Goal: Information Seeking & Learning: Learn about a topic

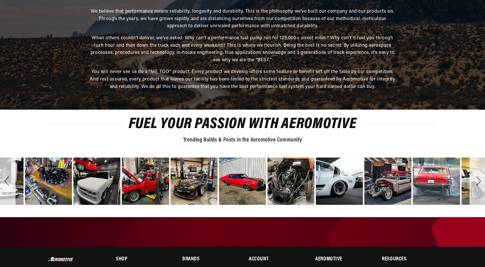
scroll to position [1650, 0]
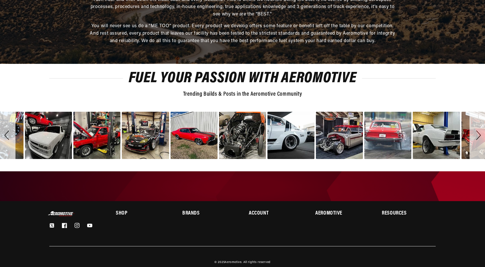
click at [337, 211] on h2 "Aeromotive" at bounding box center [342, 213] width 54 height 5
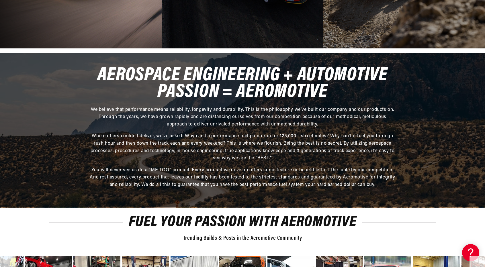
scroll to position [1879, 0]
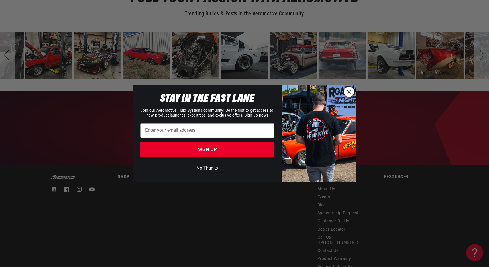
click at [349, 89] on circle "Close dialog" at bounding box center [348, 91] width 9 height 9
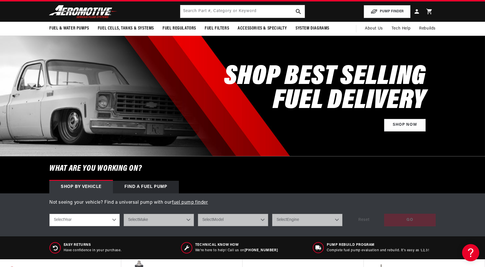
scroll to position [0, 0]
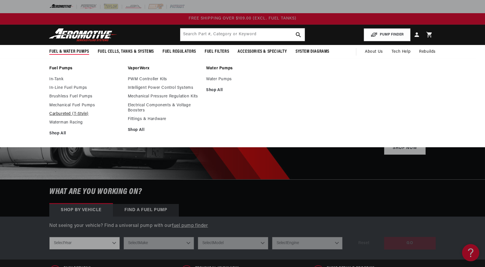
click at [72, 113] on link "Carbureted (T-Style)" at bounding box center [85, 113] width 73 height 5
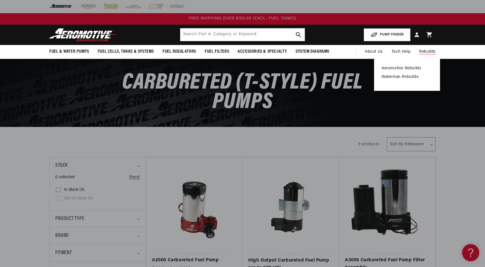
click at [406, 68] on link "Aeromotive Rebuilds" at bounding box center [406, 68] width 51 height 5
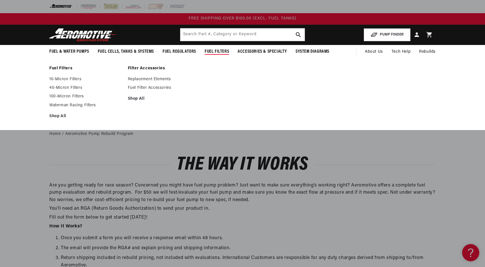
click at [217, 51] on span "Fuel Filters" at bounding box center [216, 52] width 24 height 6
click at [216, 52] on span "Fuel Filters" at bounding box center [216, 52] width 24 height 6
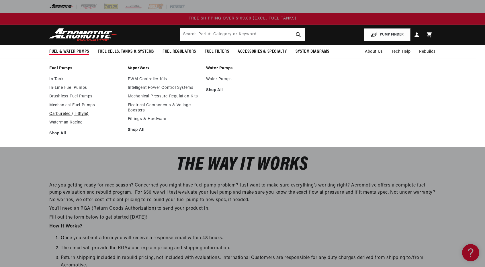
click at [63, 116] on link "Carbureted (T-Style)" at bounding box center [85, 113] width 73 height 5
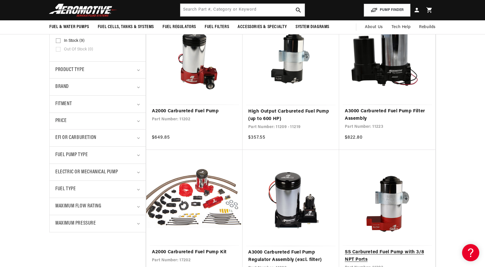
scroll to position [115, 0]
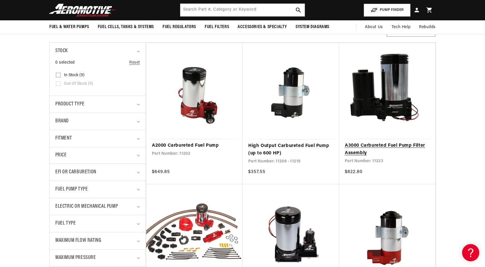
click at [361, 151] on link "A3000 Carbureted Fuel Pump Filter Assembly" at bounding box center [387, 149] width 85 height 15
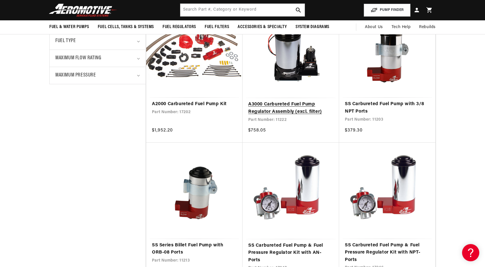
scroll to position [229, 0]
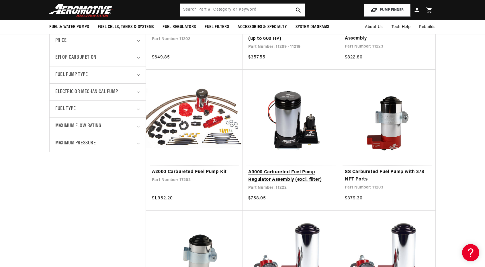
click at [298, 169] on link "A3000 Carbureted Fuel Pump Regulator Assembly (excl. filter)" at bounding box center [290, 176] width 85 height 15
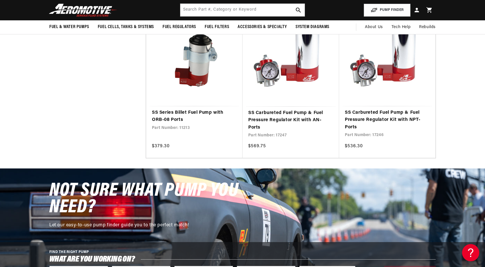
scroll to position [258, 0]
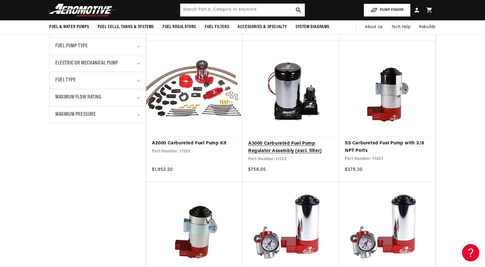
click at [290, 145] on link "A3000 Carbureted Fuel Pump Regulator Assembly (excl. filter)" at bounding box center [290, 147] width 85 height 15
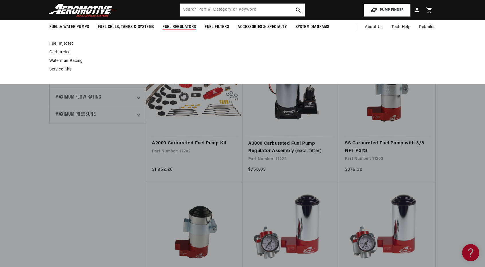
click at [180, 26] on span "Fuel Regulators" at bounding box center [179, 27] width 34 height 6
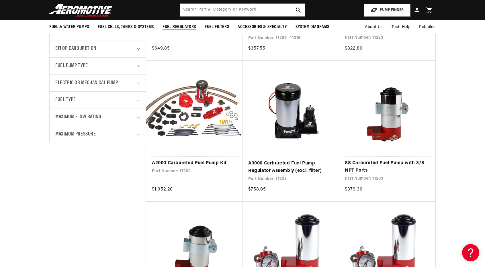
scroll to position [229, 0]
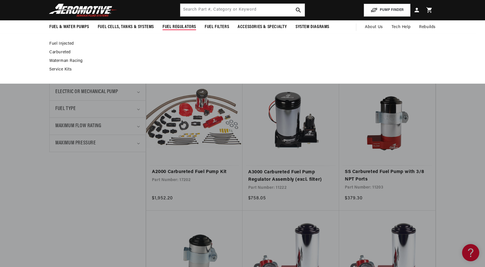
click at [64, 53] on link "Carbureted" at bounding box center [239, 52] width 380 height 5
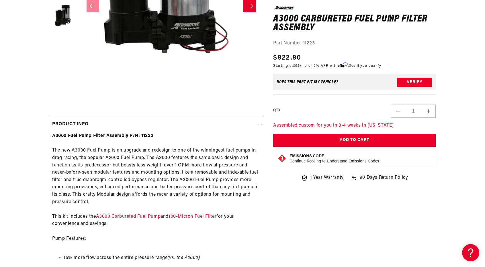
scroll to position [200, 0]
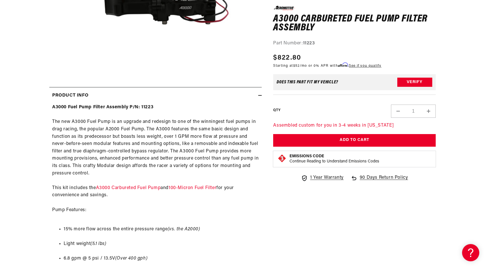
click at [196, 185] on div "A3000 Fuel Pump Filter Assembly P/N: 11223 The new A3000 Fuel Pump is an upgrad…" at bounding box center [155, 234] width 212 height 261
click at [195, 188] on link "100-Micron Fuel Filter" at bounding box center [192, 188] width 48 height 5
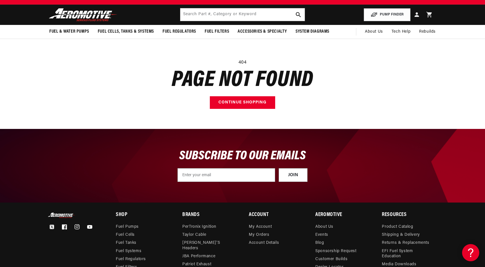
scroll to position [29, 0]
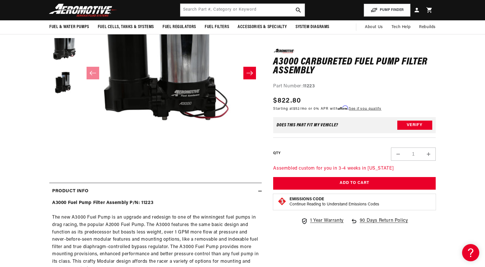
scroll to position [29, 0]
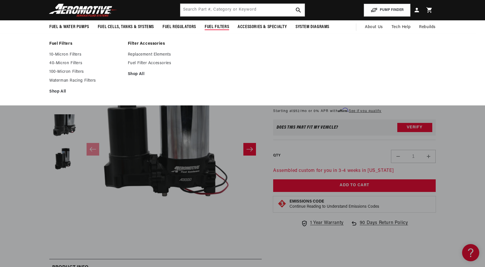
click at [78, 68] on ul "10-Micron Filters 40-Micron Filters 100-Micron Filters Waterman Racing Filters …" at bounding box center [85, 73] width 73 height 42
click at [78, 70] on link "100-Micron Filters" at bounding box center [85, 71] width 73 height 5
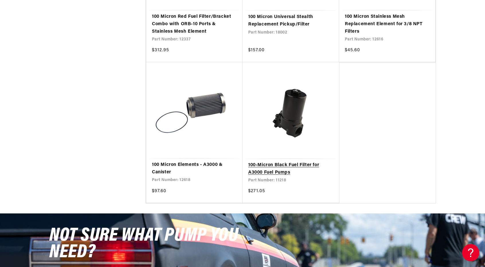
scroll to position [1002, 0]
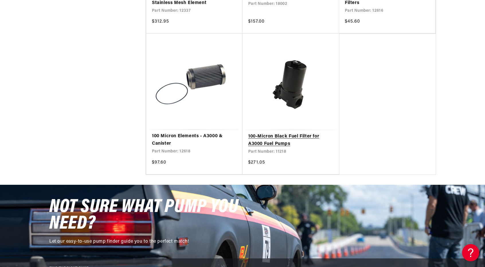
click at [284, 138] on link "100-Micron Black Fuel Filter for A3000 Fuel Pumps" at bounding box center [290, 140] width 85 height 15
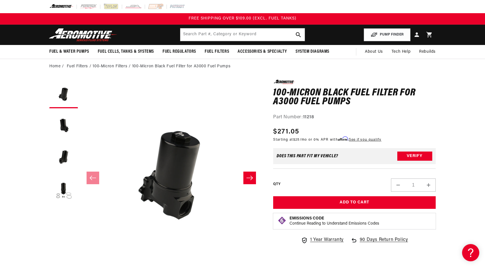
click at [245, 178] on button "Slide right" at bounding box center [249, 178] width 13 height 13
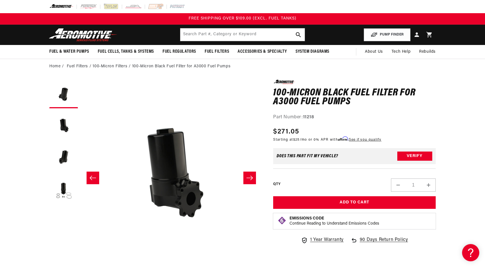
click at [245, 178] on button "Slide right" at bounding box center [249, 178] width 13 height 13
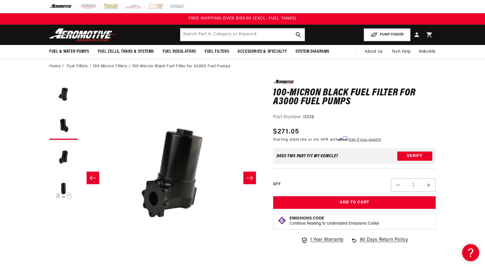
scroll to position [0, 361]
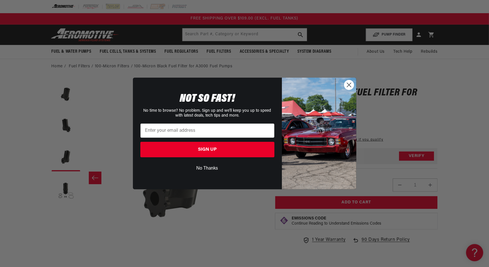
click at [351, 88] on circle "Close dialog" at bounding box center [348, 84] width 9 height 9
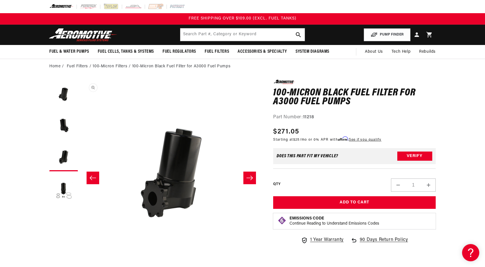
scroll to position [0, 361]
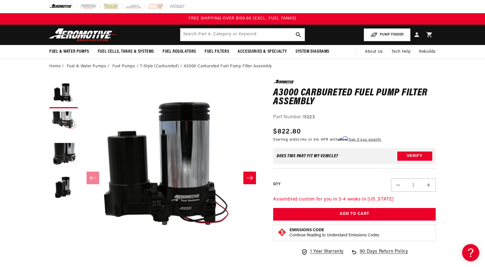
scroll to position [0, 0]
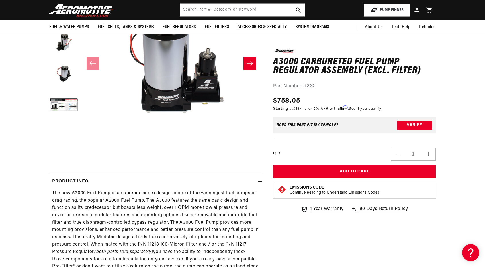
scroll to position [115, 0]
click at [59, 109] on button "Load image 5 in gallery view" at bounding box center [63, 105] width 29 height 29
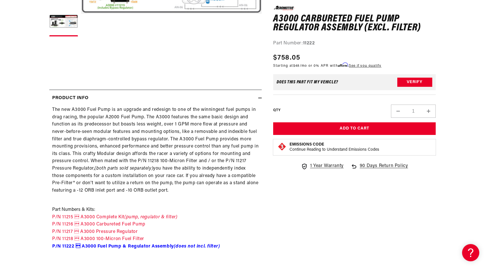
scroll to position [200, 0]
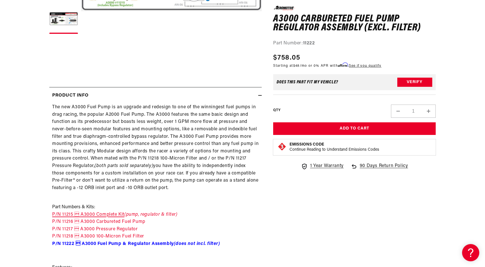
click at [90, 213] on link "P/N 11215  A3000 Complete Kit" at bounding box center [88, 214] width 72 height 5
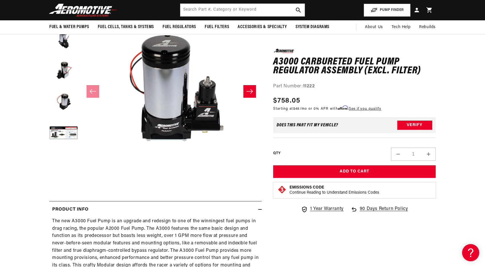
scroll to position [86, 0]
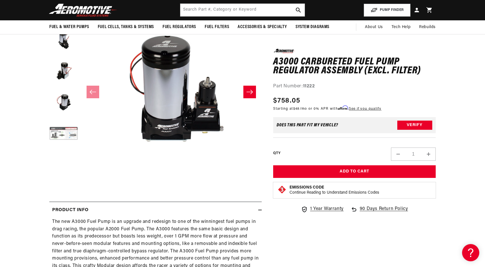
click at [62, 136] on button "Load image 5 in gallery view" at bounding box center [63, 134] width 29 height 29
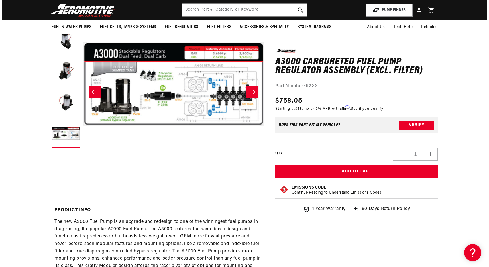
scroll to position [0, 723]
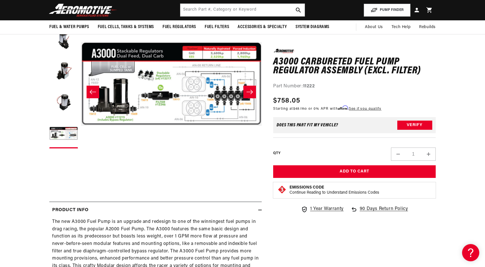
click at [81, 174] on button "Open media 5 in modal" at bounding box center [81, 174] width 0 height 0
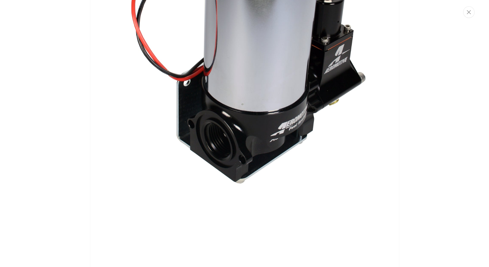
scroll to position [1758, 0]
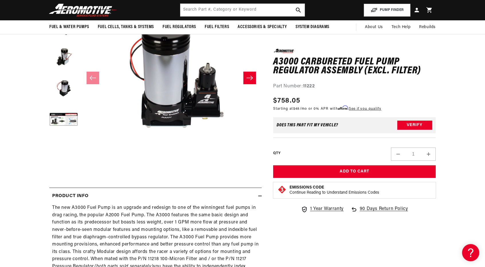
scroll to position [29, 0]
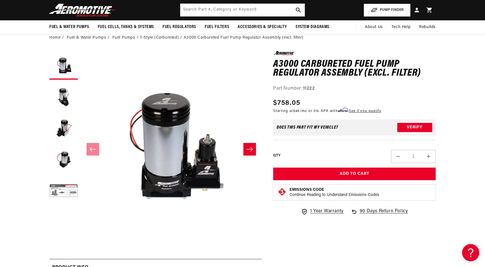
click at [60, 181] on button "Load image 5 in gallery view" at bounding box center [63, 191] width 29 height 29
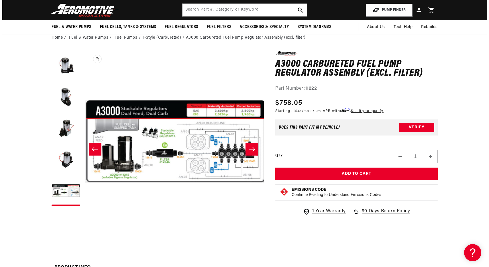
scroll to position [0, 723]
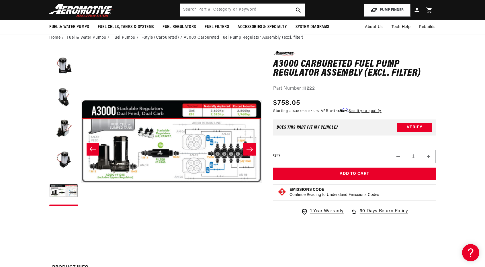
drag, startPoint x: 208, startPoint y: 141, endPoint x: 126, endPoint y: 188, distance: 94.4
click at [81, 232] on button "Open media 5 in modal" at bounding box center [81, 232] width 0 height 0
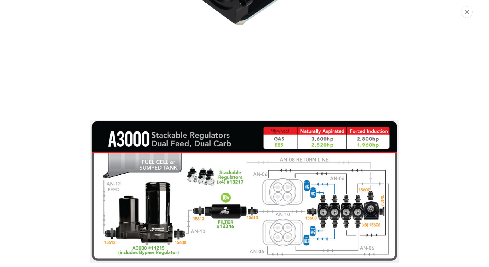
scroll to position [0, 723]
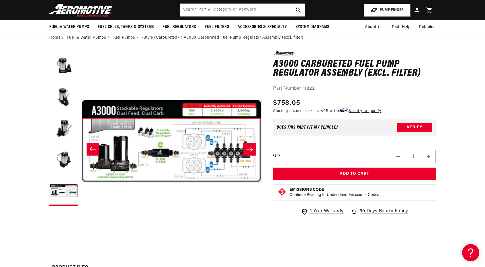
drag, startPoint x: 193, startPoint y: 162, endPoint x: 155, endPoint y: 198, distance: 52.3
click at [81, 232] on button "Open media 5 in modal" at bounding box center [81, 232] width 0 height 0
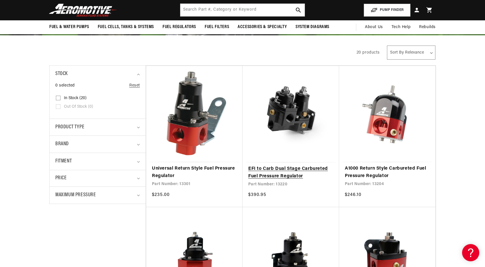
scroll to position [86, 0]
